Goal: Check status: Check status

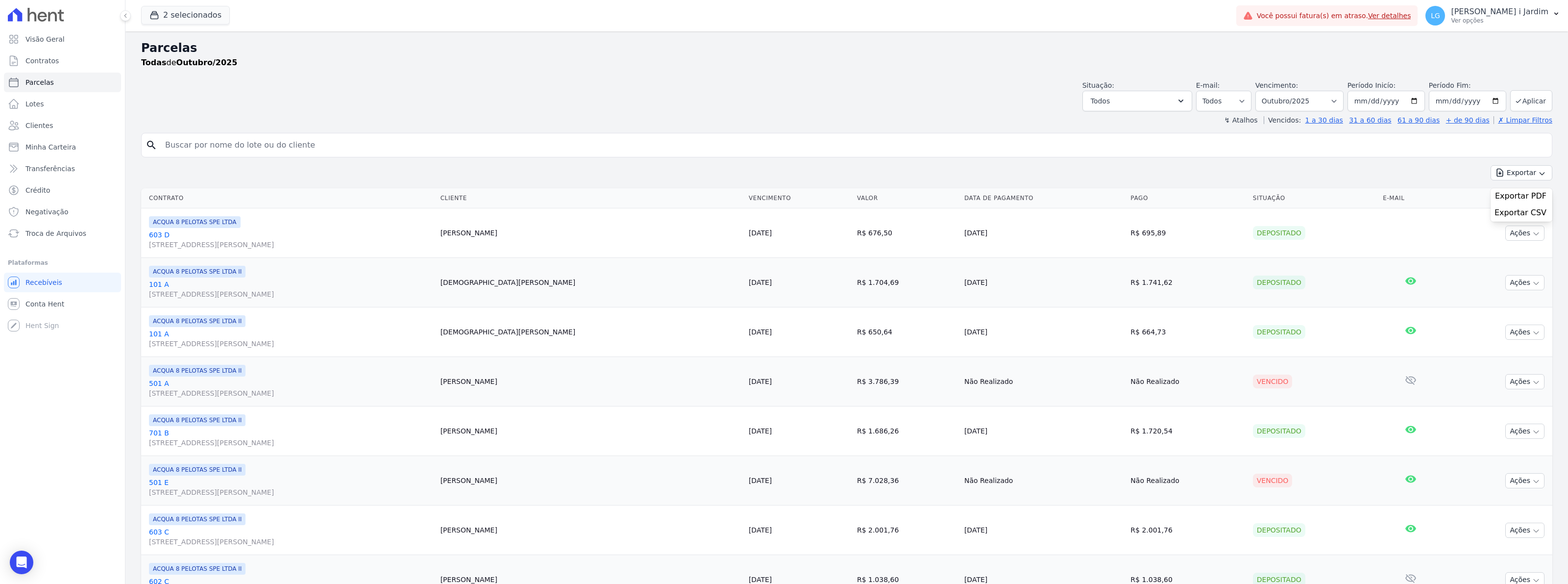
select select
click at [211, 1] on div "2 selecionados Trapisa Engenharia Acaiá Residencial Icatu Residencial PORTO5 IN…" at bounding box center [686, 15] width 1091 height 32
click at [204, 11] on button "2 selecionados" at bounding box center [185, 15] width 89 height 19
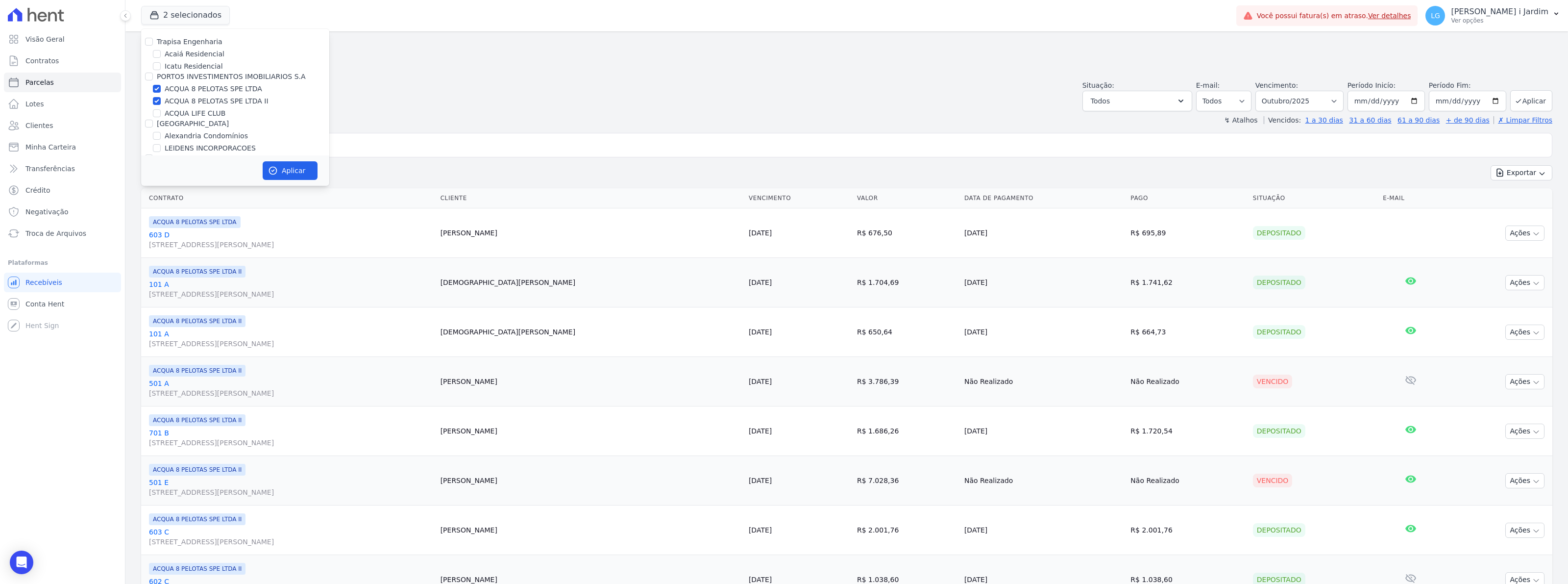
click at [212, 84] on label "ACQUA 8 PELOTAS SPE LTDA" at bounding box center [214, 89] width 98 height 10
click at [160, 84] on input "ACQUA 8 PELOTAS SPE LTDA" at bounding box center [156, 88] width 8 height 8
checkbox input "false"
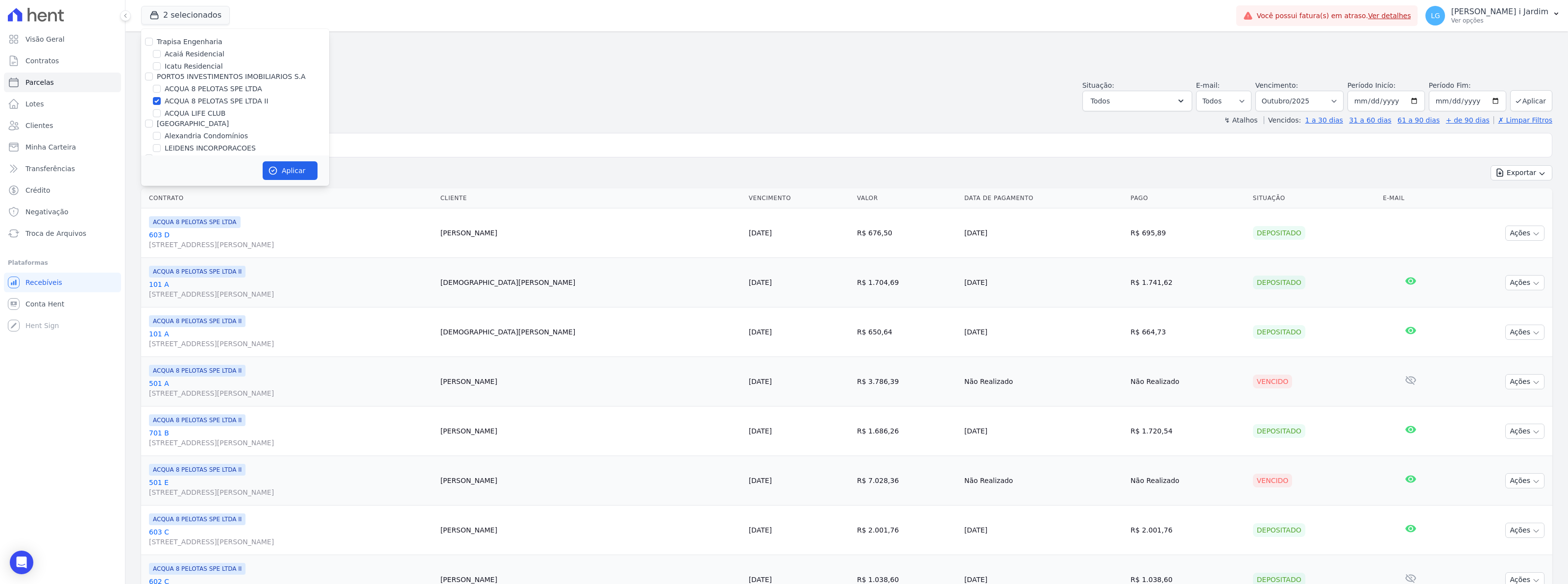
click at [223, 101] on label "ACQUA 8 PELOTAS SPE LTDA II" at bounding box center [216, 101] width 104 height 10
click at [160, 101] on input "ACQUA 8 PELOTAS SPE LTDA II" at bounding box center [156, 100] width 8 height 8
checkbox input "false"
click at [208, 141] on label "SOLAR DOS ARRUDAS" at bounding box center [203, 140] width 76 height 10
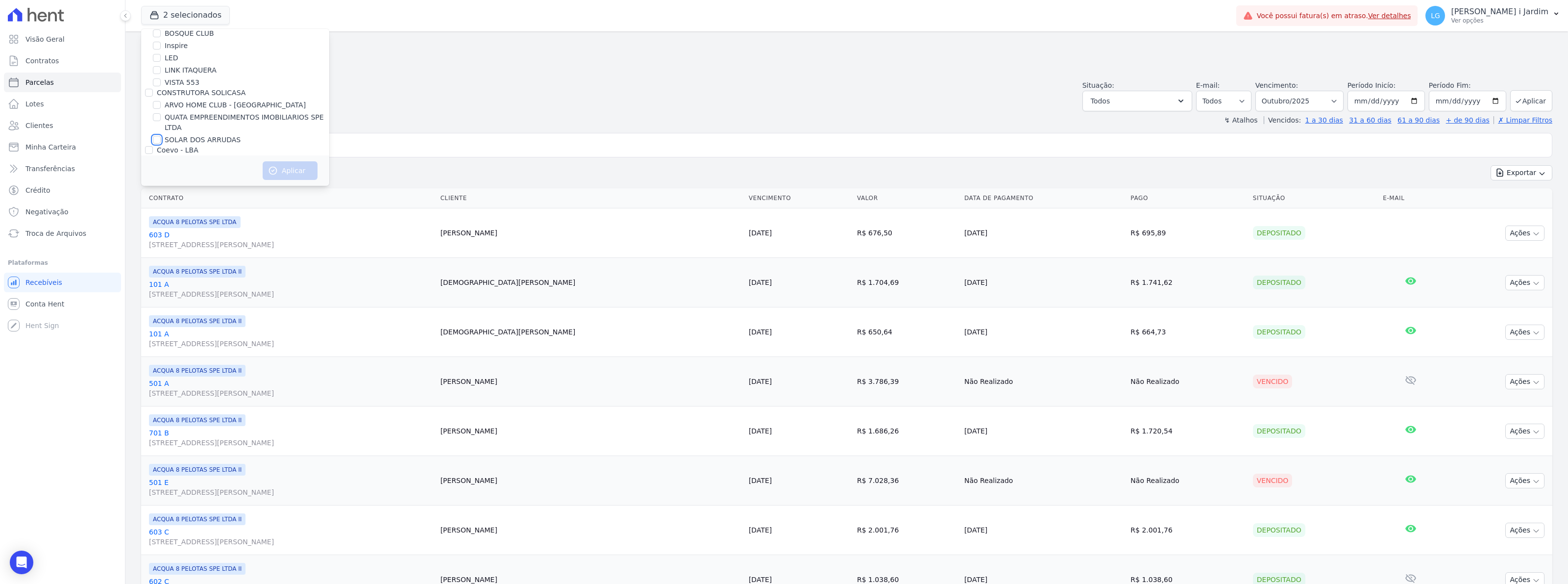
click at [160, 141] on input "SOLAR DOS ARRUDAS" at bounding box center [156, 139] width 8 height 8
checkbox input "true"
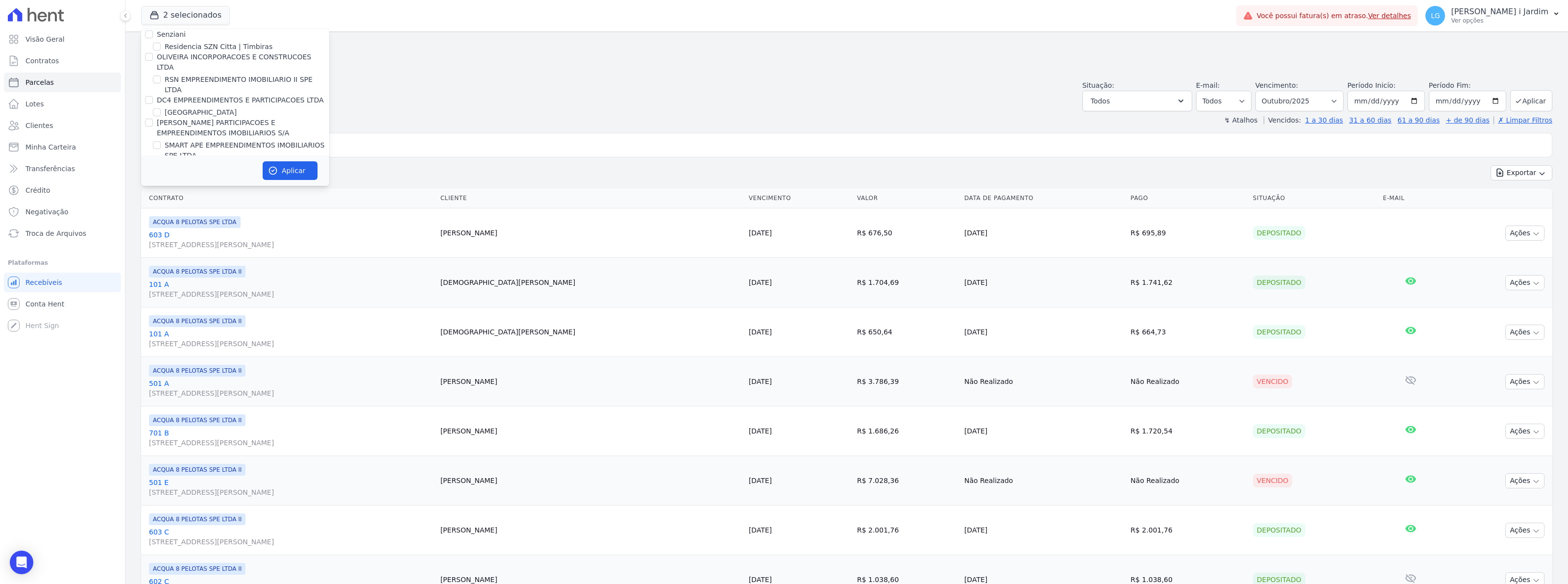
click at [210, 173] on label "SOLAR DOS ARRUDAS 2" at bounding box center [206, 178] width 83 height 10
click at [160, 174] on input "SOLAR DOS ARRUDAS 2" at bounding box center [156, 177] width 8 height 8
checkbox input "true"
click at [300, 179] on button "Aplicar" at bounding box center [289, 170] width 55 height 19
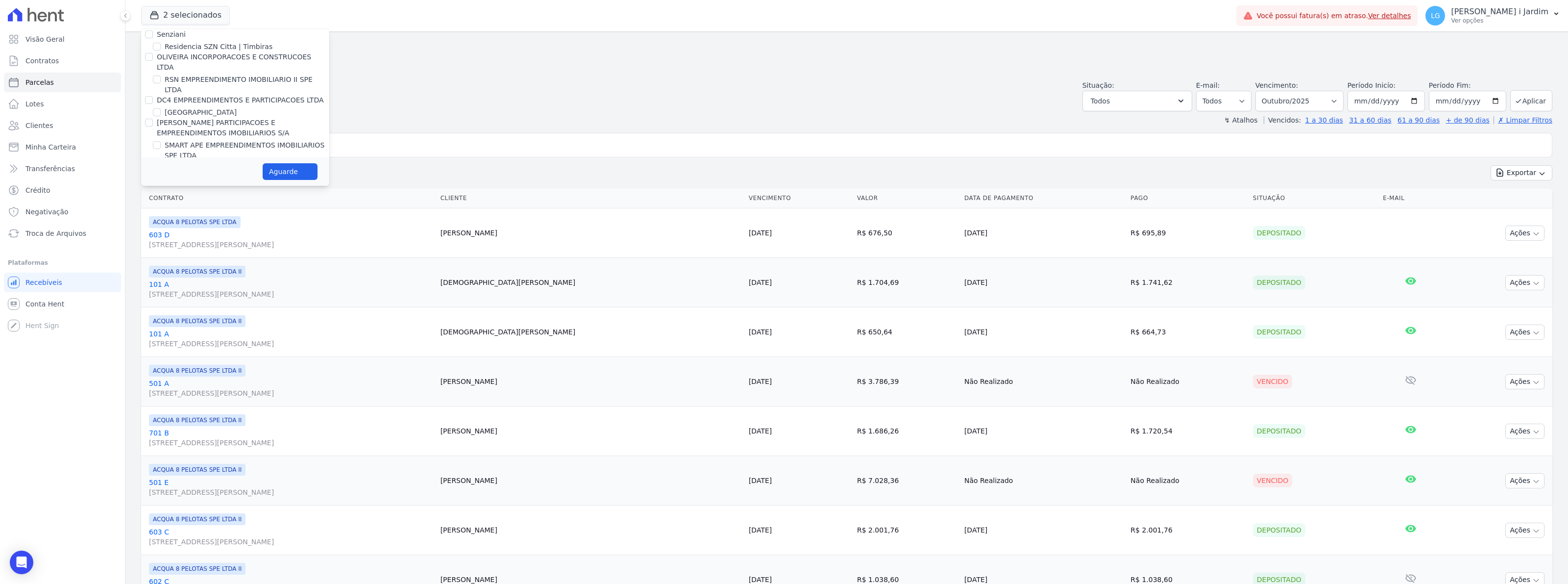
select select
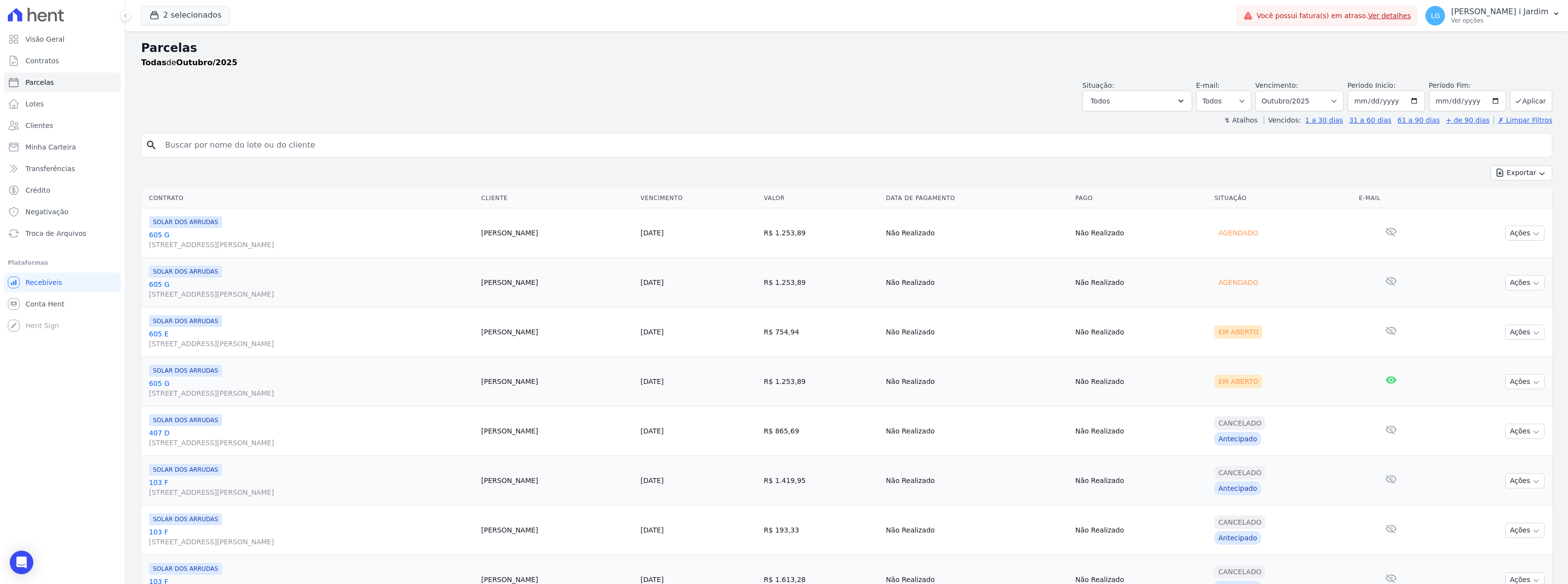
click at [956, 64] on div "Todas de Outubro/2025" at bounding box center [846, 62] width 1411 height 12
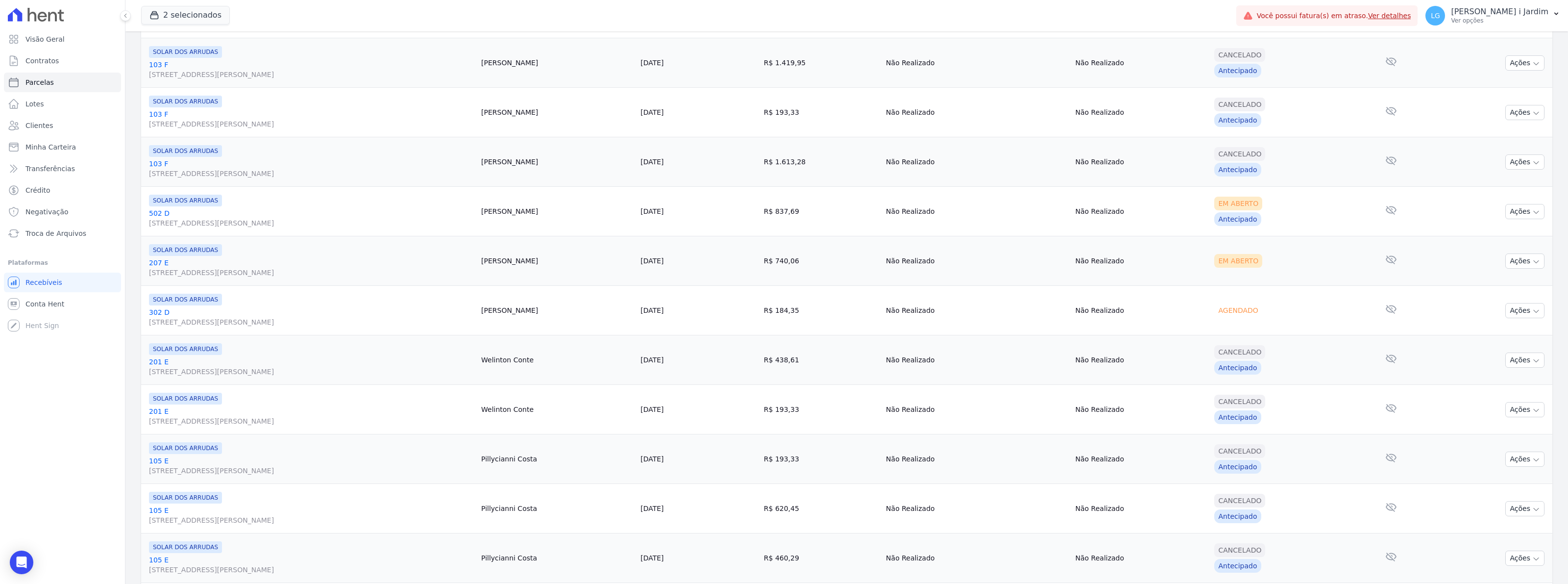
scroll to position [0, 0]
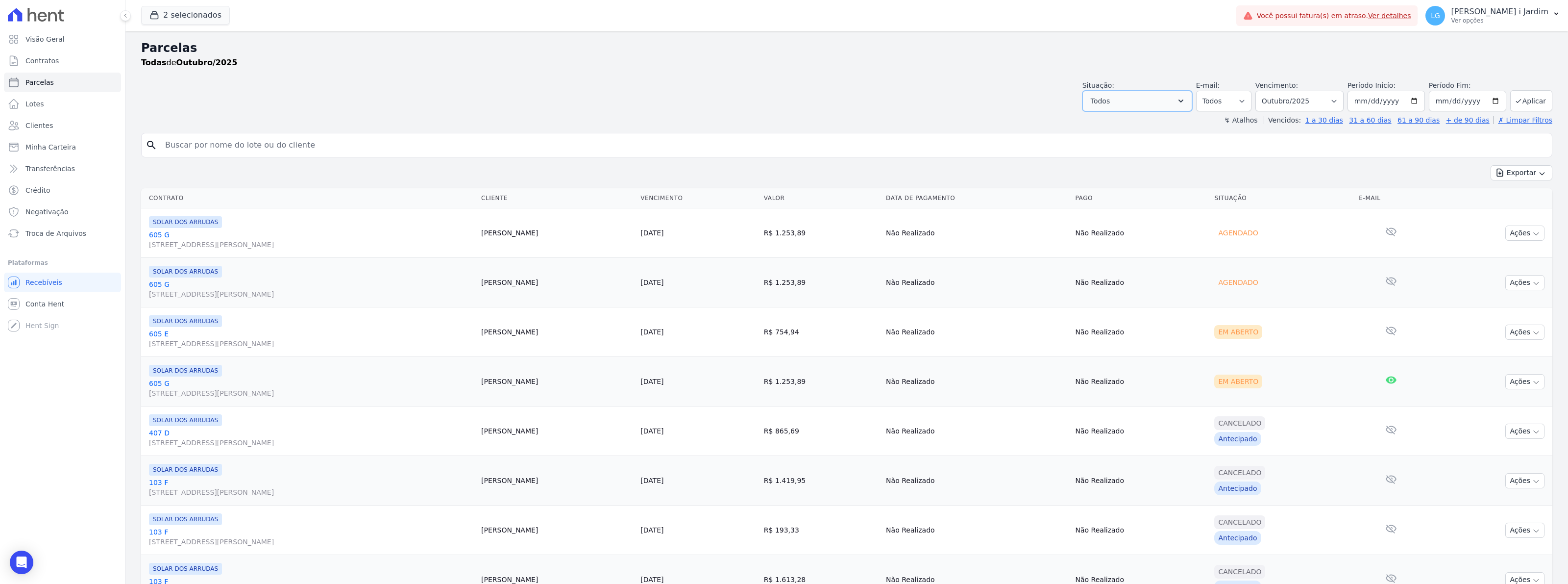
click at [1152, 101] on button "Todos" at bounding box center [1138, 100] width 110 height 20
click at [1133, 127] on label "Selecionar todos" at bounding box center [1131, 126] width 57 height 8
click at [1098, 127] on input "Selecionar todos" at bounding box center [1094, 126] width 8 height 8
checkbox input "false"
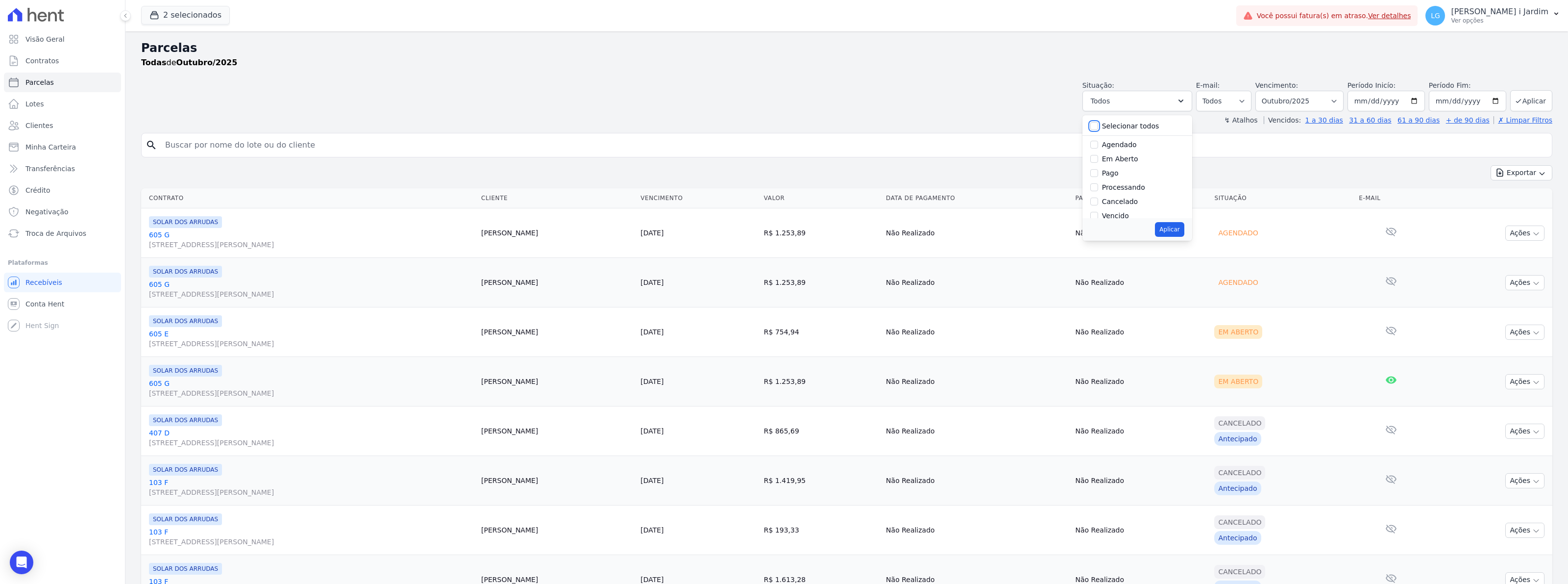
checkbox input "false"
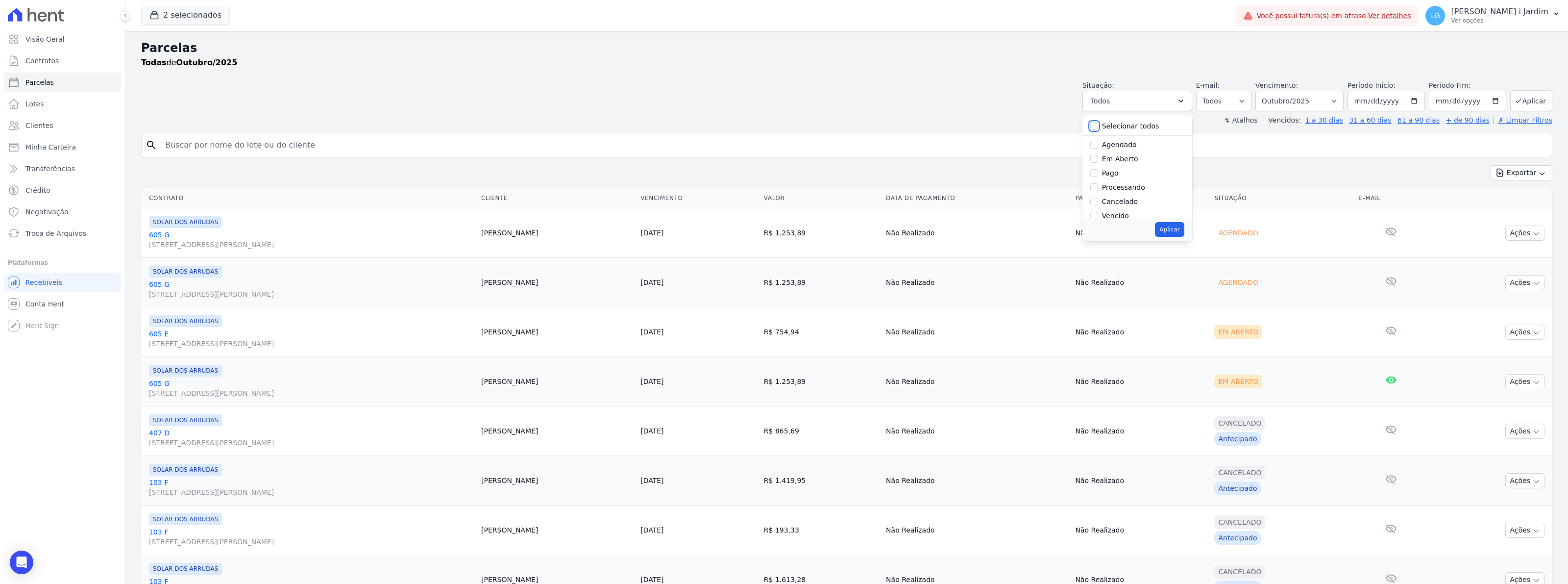
checkbox input "false"
drag, startPoint x: 1132, startPoint y: 155, endPoint x: 1133, endPoint y: 162, distance: 7.1
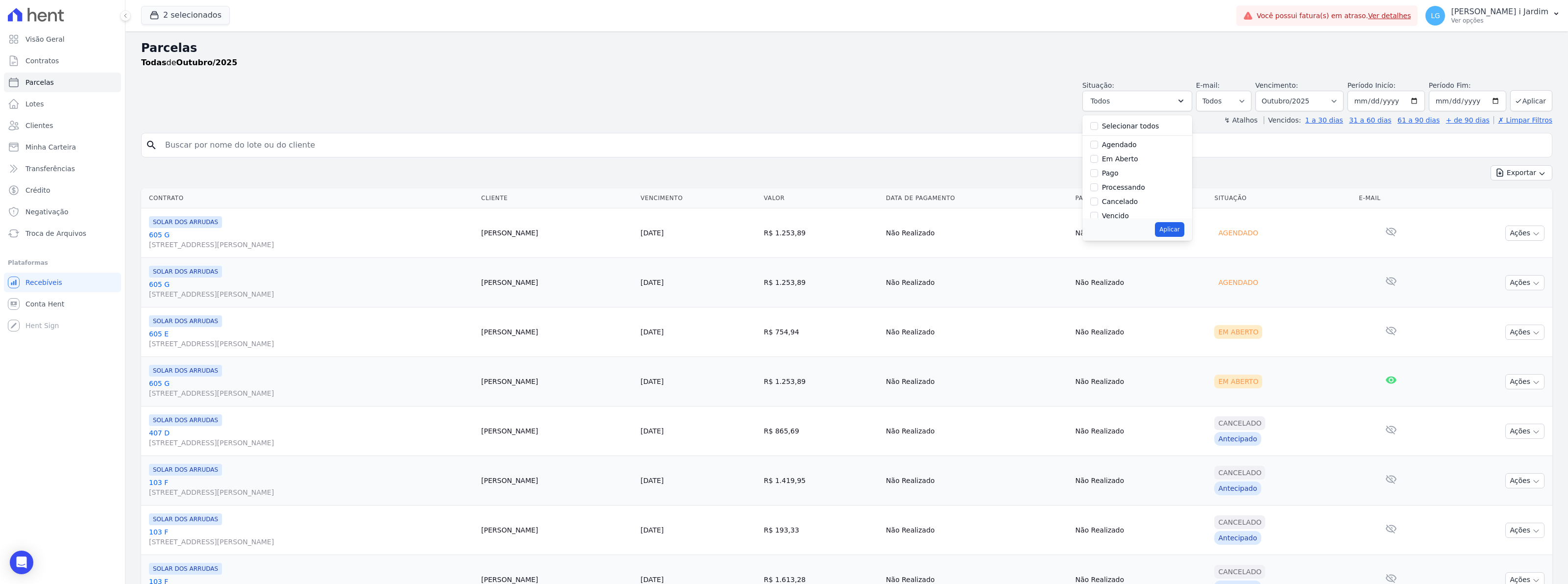
click at [1132, 156] on label "Em Aberto" at bounding box center [1120, 158] width 36 height 8
click at [1098, 156] on input "Em Aberto" at bounding box center [1094, 158] width 8 height 8
checkbox input "true"
click at [1184, 233] on button "Aplicar" at bounding box center [1170, 229] width 29 height 14
select select "pending"
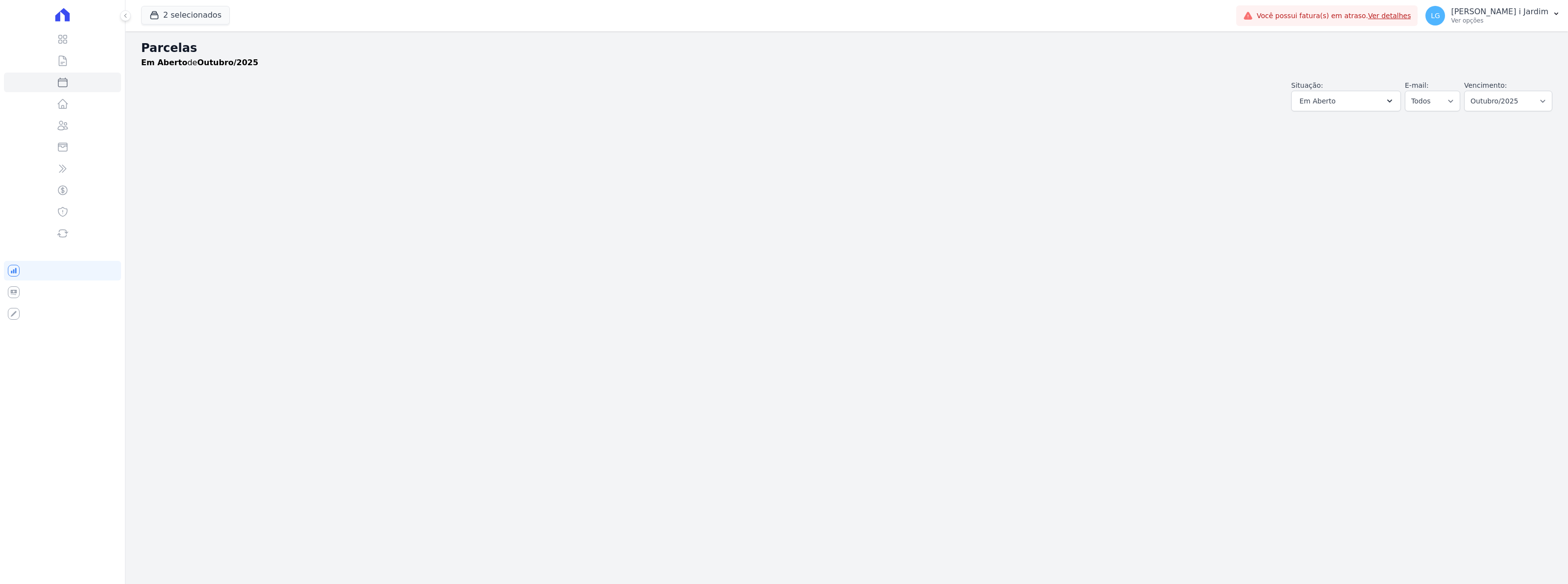
select select
